Goal: Task Accomplishment & Management: Complete application form

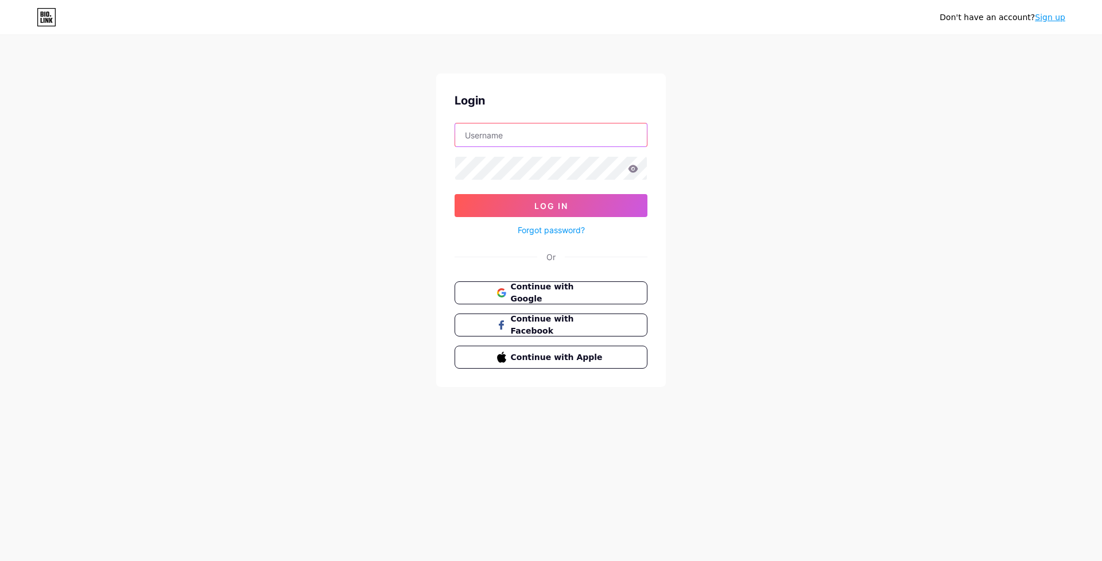
type input "evrenemesajgonder"
click at [551, 206] on button "Log In" at bounding box center [551, 205] width 193 height 23
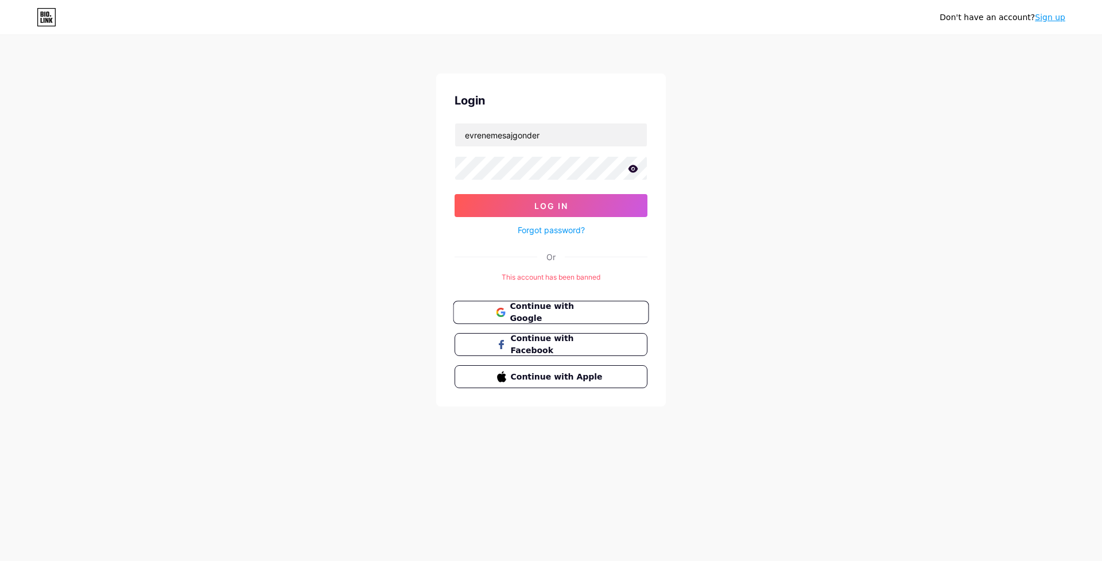
click at [607, 314] on button "Continue with Google" at bounding box center [551, 313] width 196 height 24
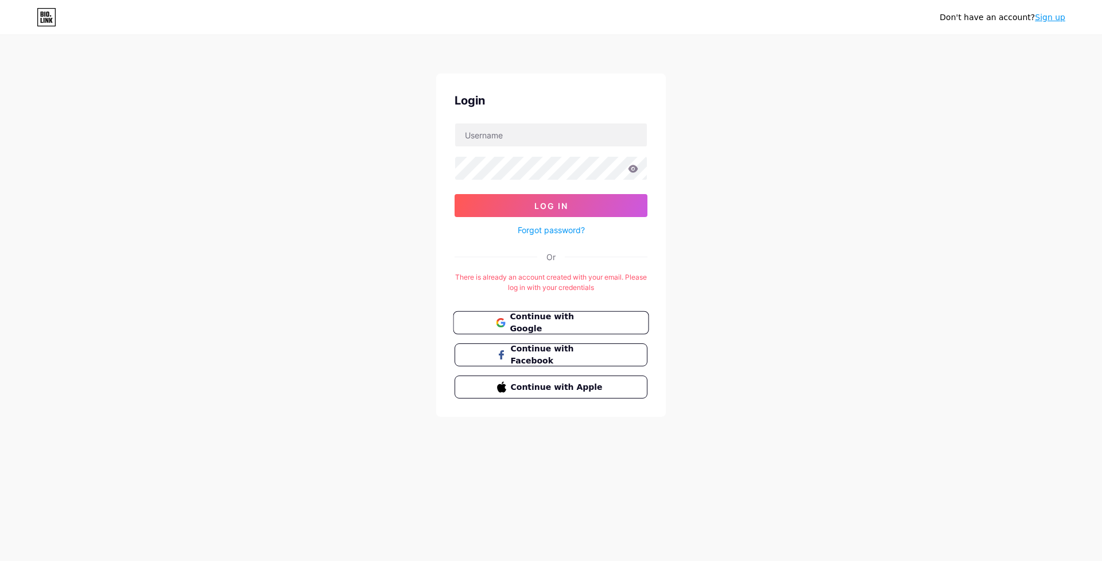
click at [524, 326] on span "Continue with Google" at bounding box center [558, 323] width 96 height 25
type input "evrenemesajgonder"
click at [532, 204] on button "Log In" at bounding box center [551, 205] width 193 height 23
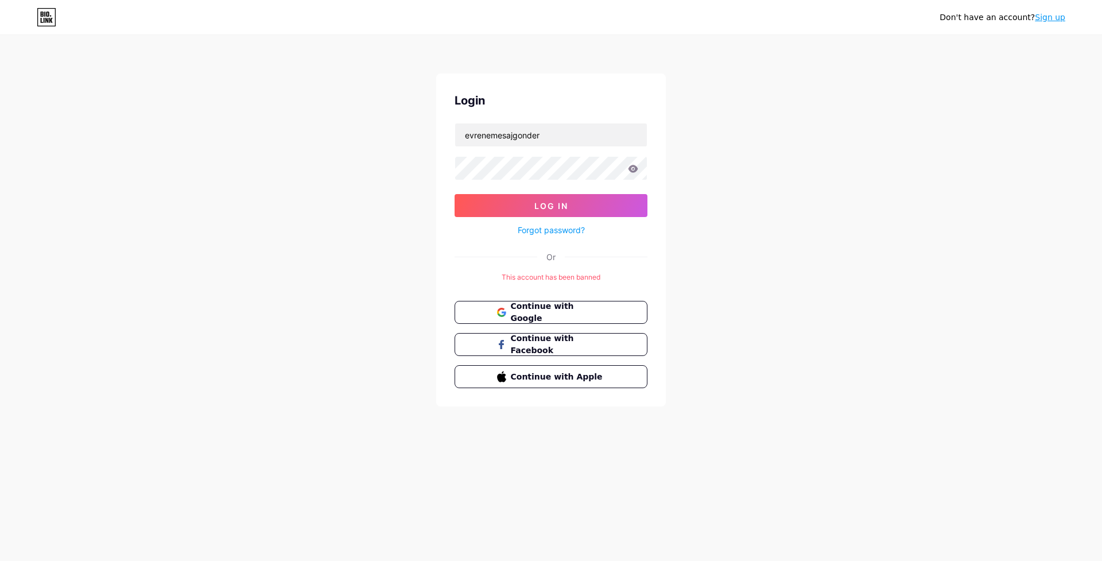
click at [1058, 21] on link "Sign up" at bounding box center [1050, 17] width 30 height 9
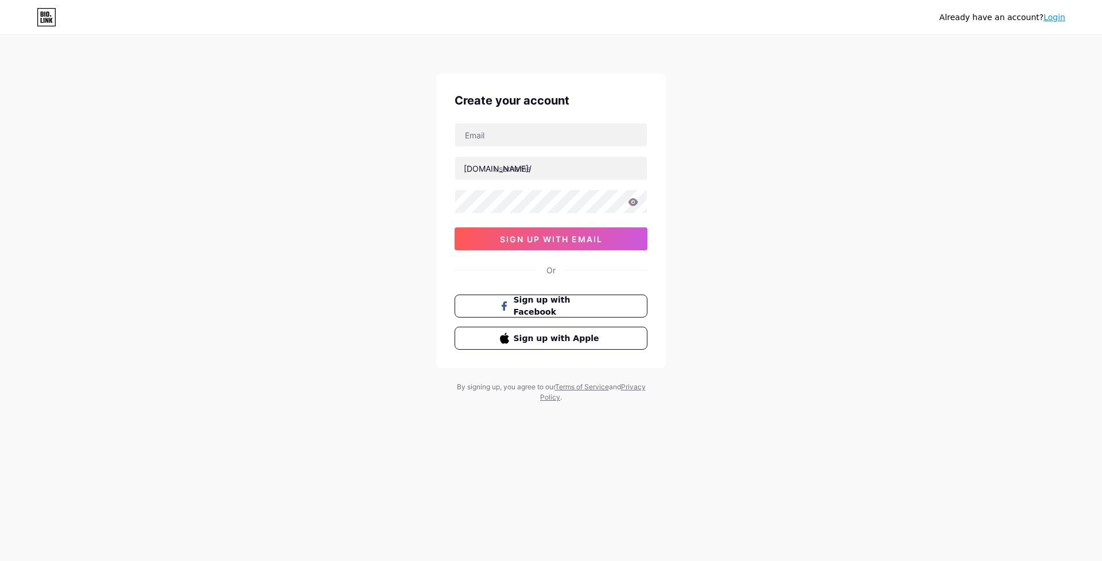
click at [555, 149] on div "[DOMAIN_NAME]/ 0cAFcWeA6NXenu-O1PVeqtE13VmdhgyuFjDi5X2A12iKJ_gSQXY-ezeDdsuSP3kq…" at bounding box center [551, 186] width 193 height 127
click at [549, 144] on input "text" at bounding box center [551, 134] width 192 height 23
